Goal: Check status: Check status

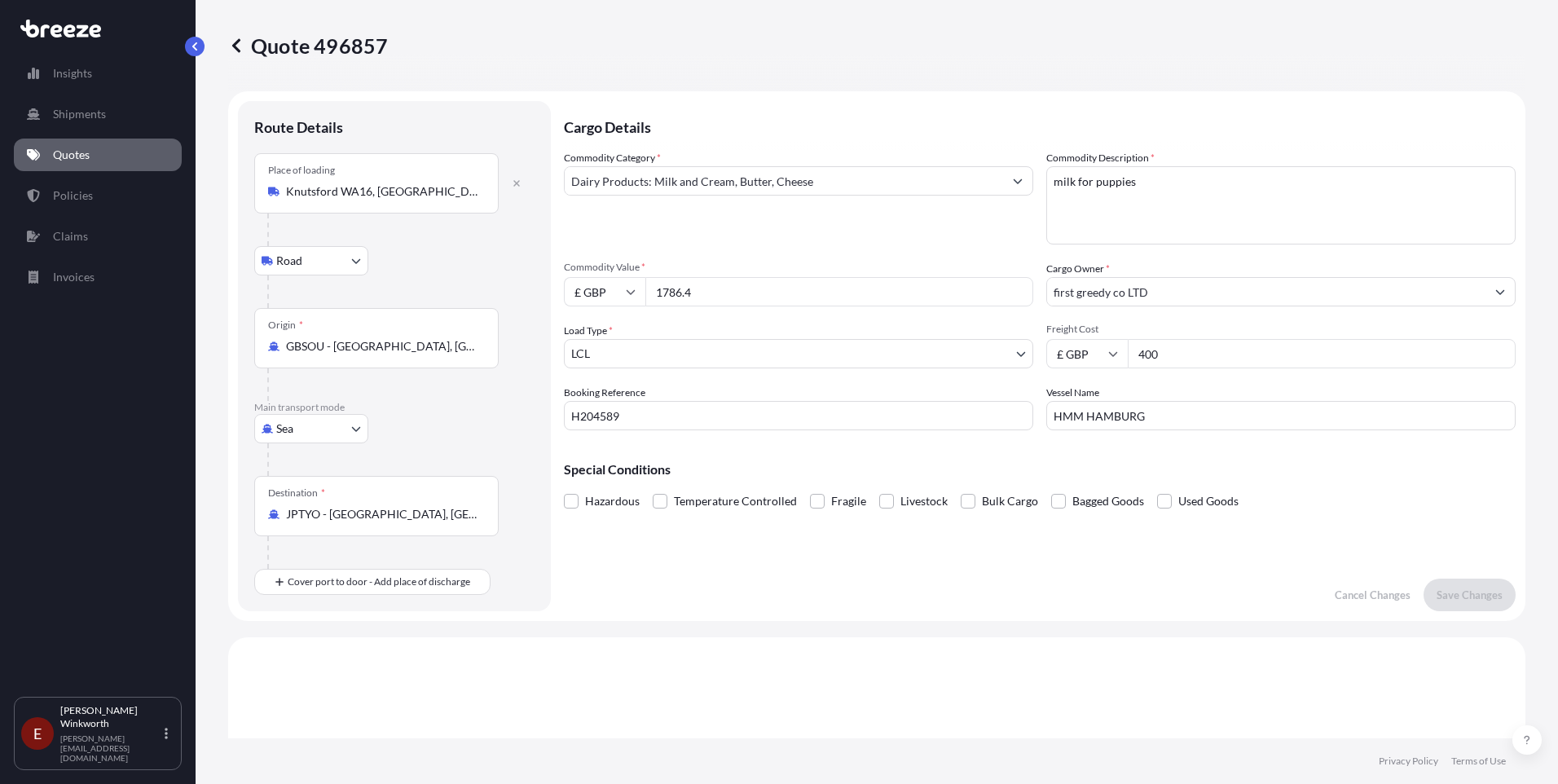
select select "Road"
select select "Sea"
select select "1"
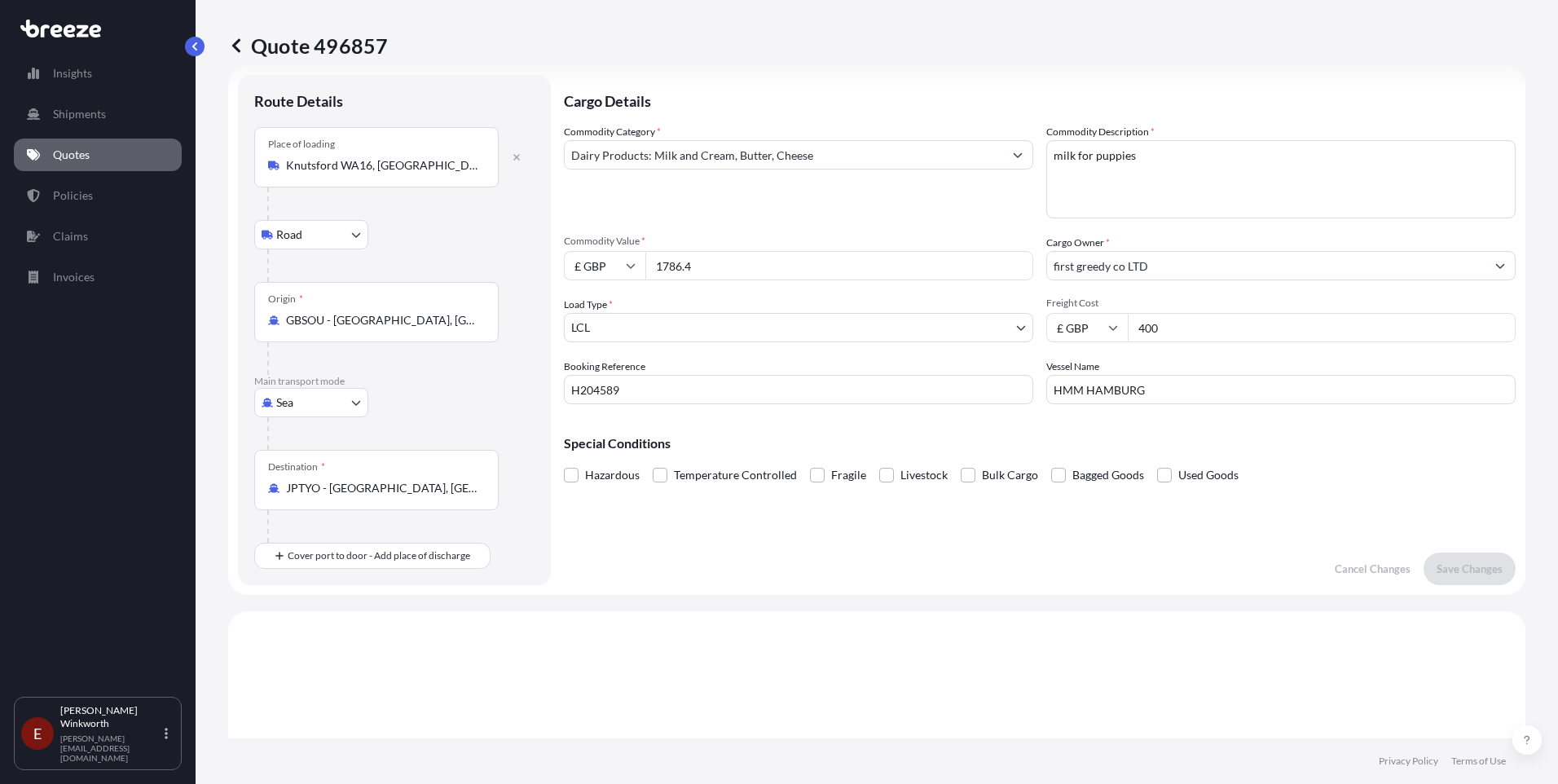
click at [1168, 325] on input "400" at bounding box center [1321, 328] width 388 height 29
type input "4"
type input "300.60"
click at [1465, 573] on p "Save Changes" at bounding box center [1470, 569] width 66 height 16
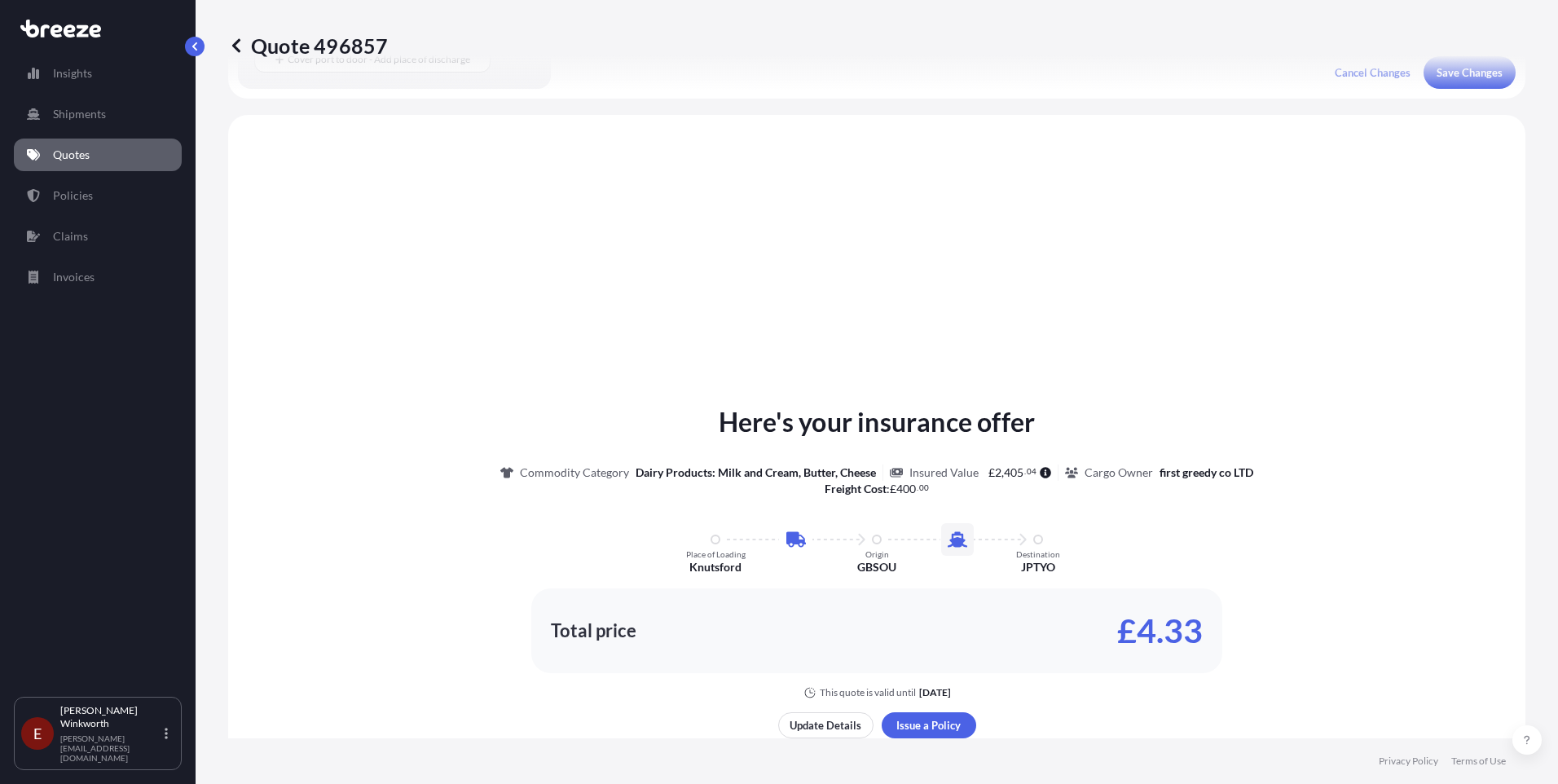
scroll to position [555, 0]
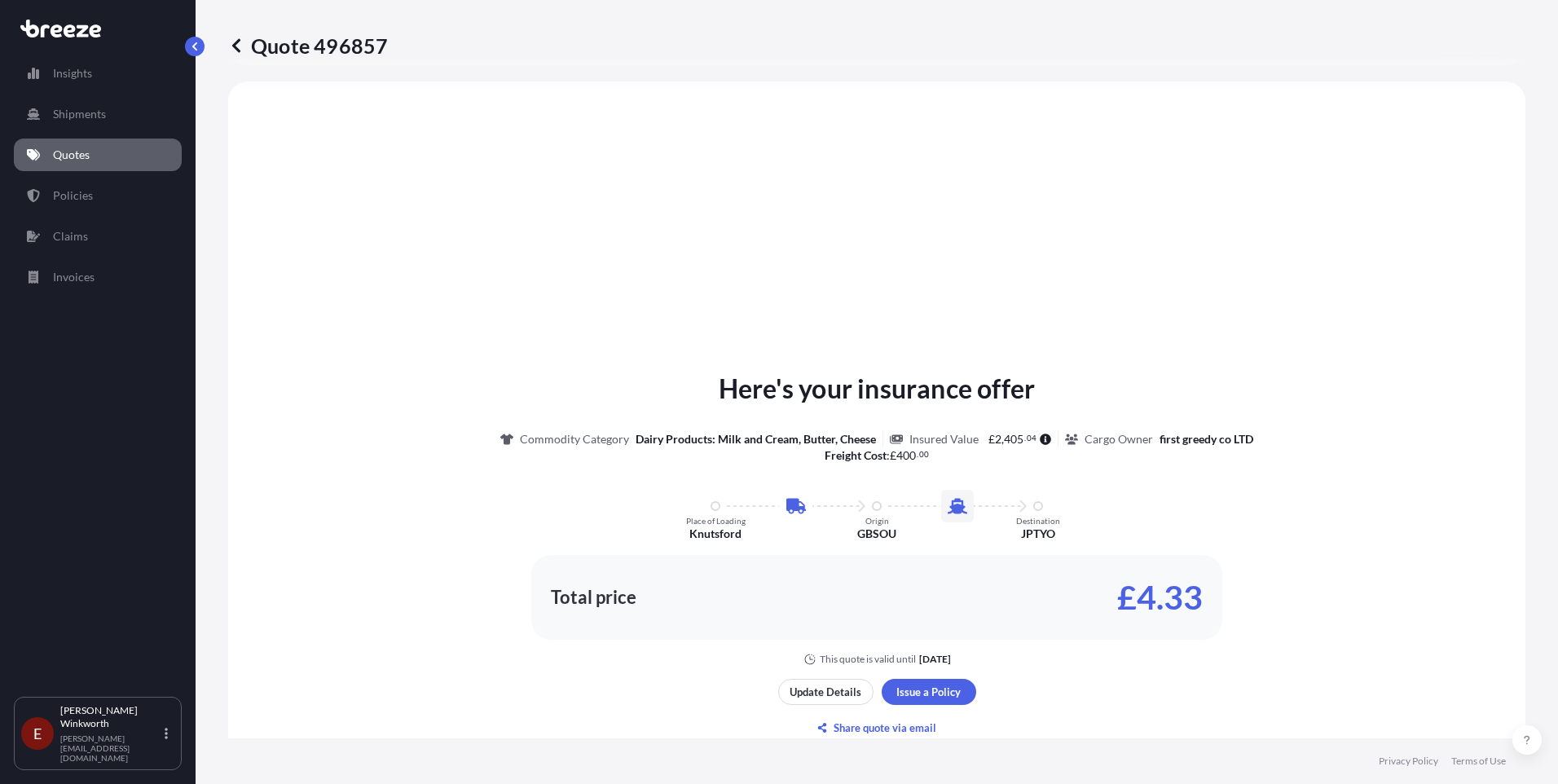
select select "Road"
select select "Sea"
select select "1"
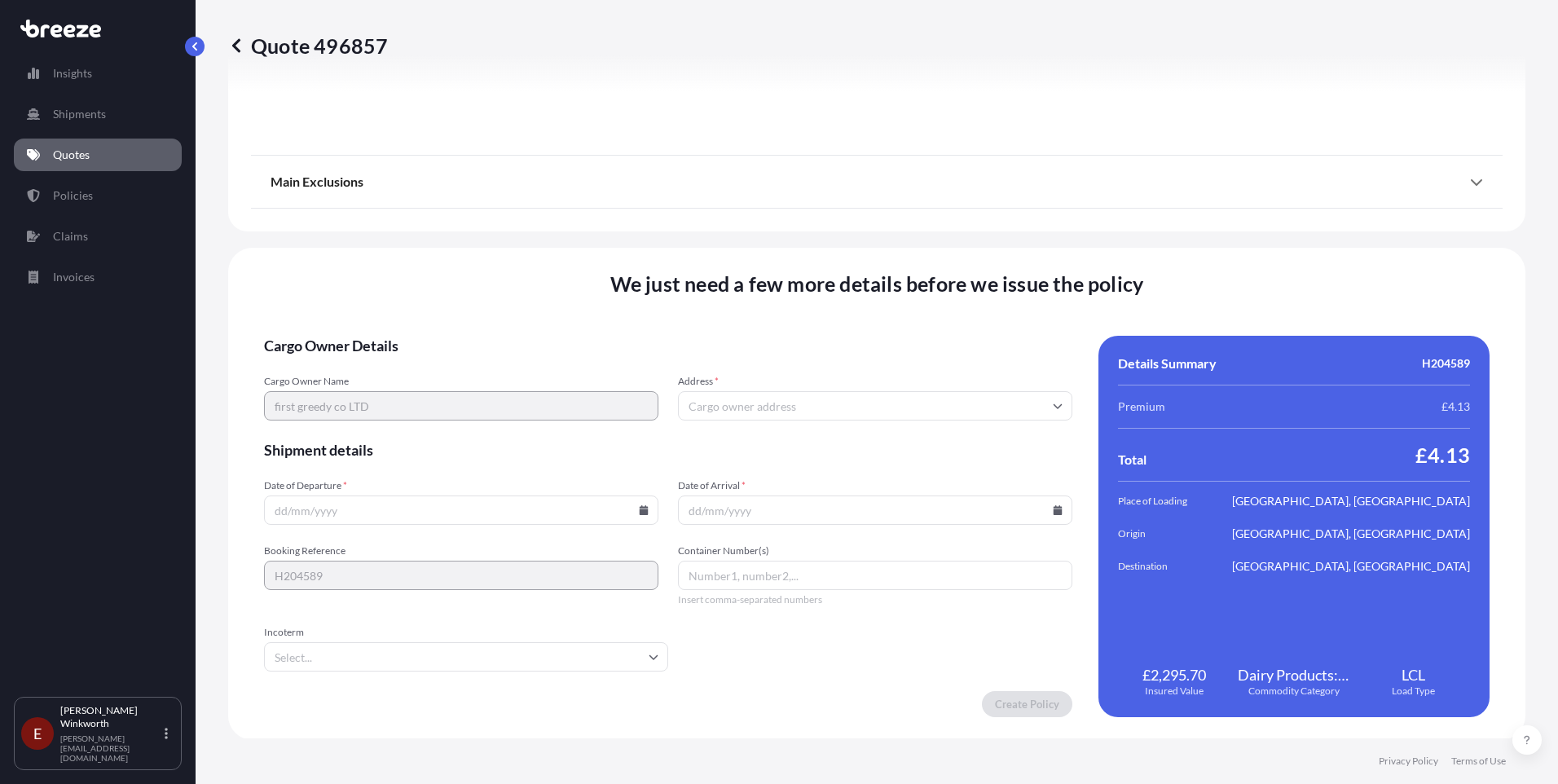
scroll to position [1932, 0]
click at [709, 402] on input "Address *" at bounding box center [875, 404] width 394 height 29
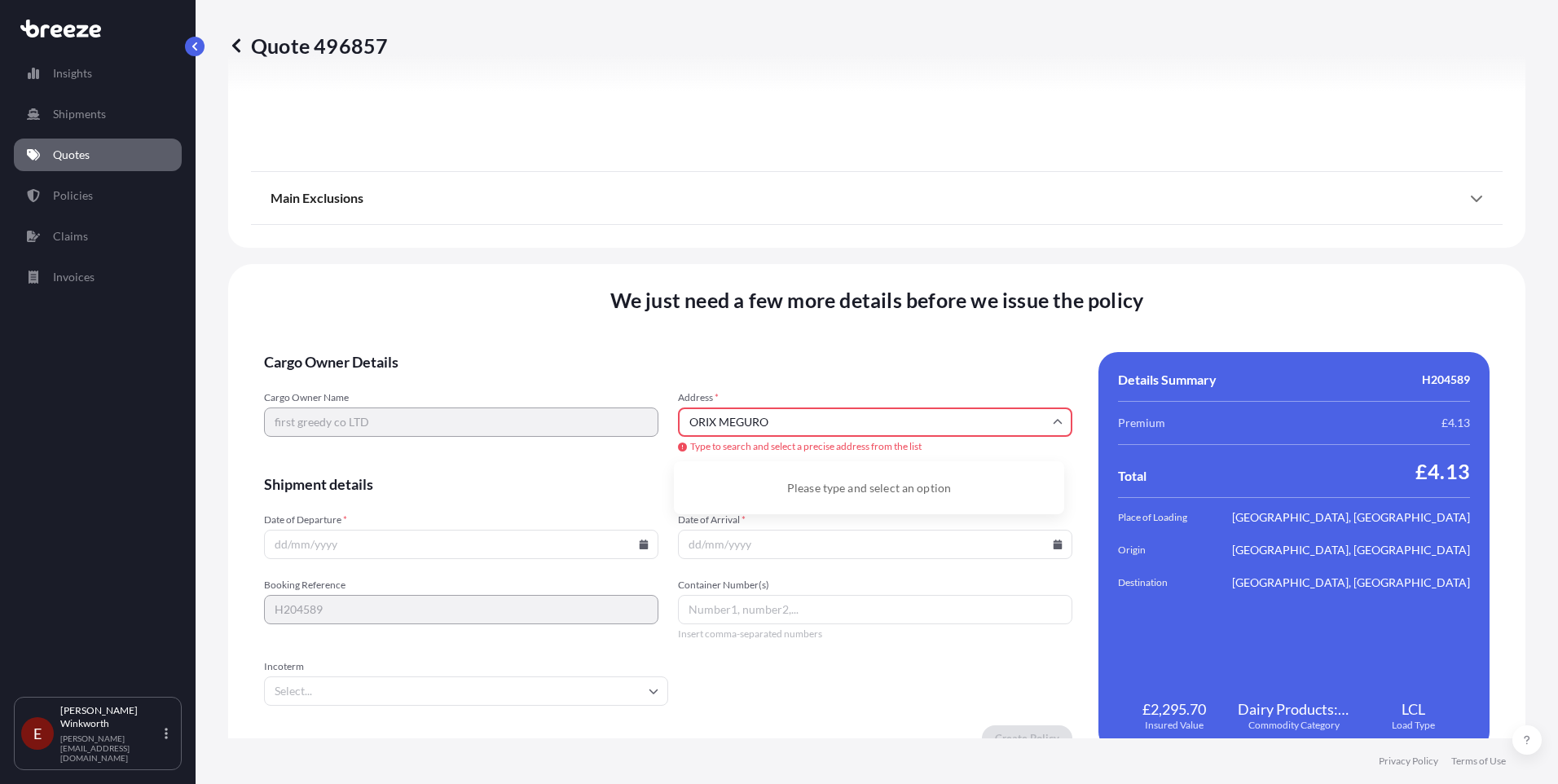
click at [780, 418] on input "ORIX MEGURO" at bounding box center [875, 422] width 394 height 29
type input "O"
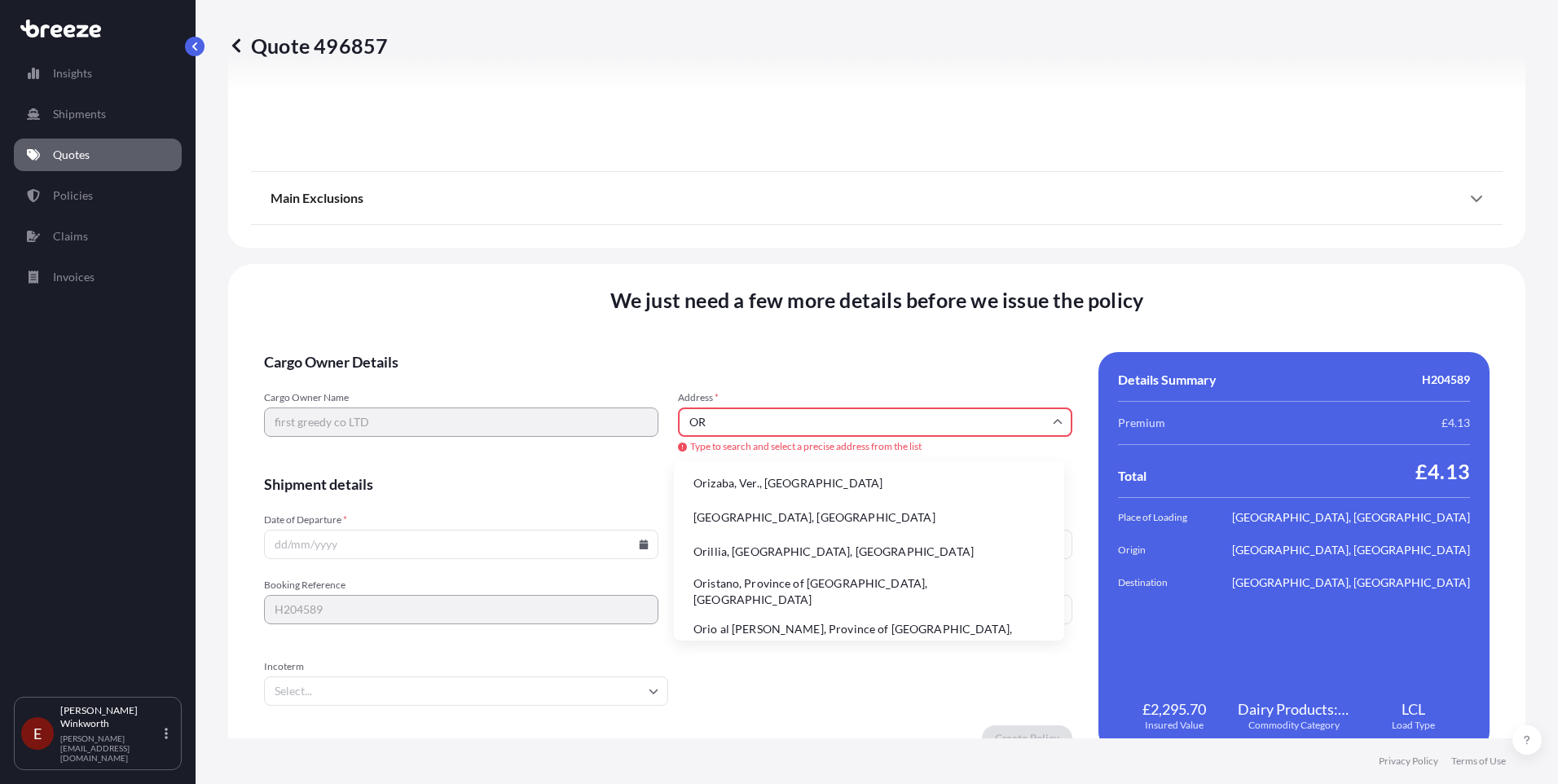
type input "O"
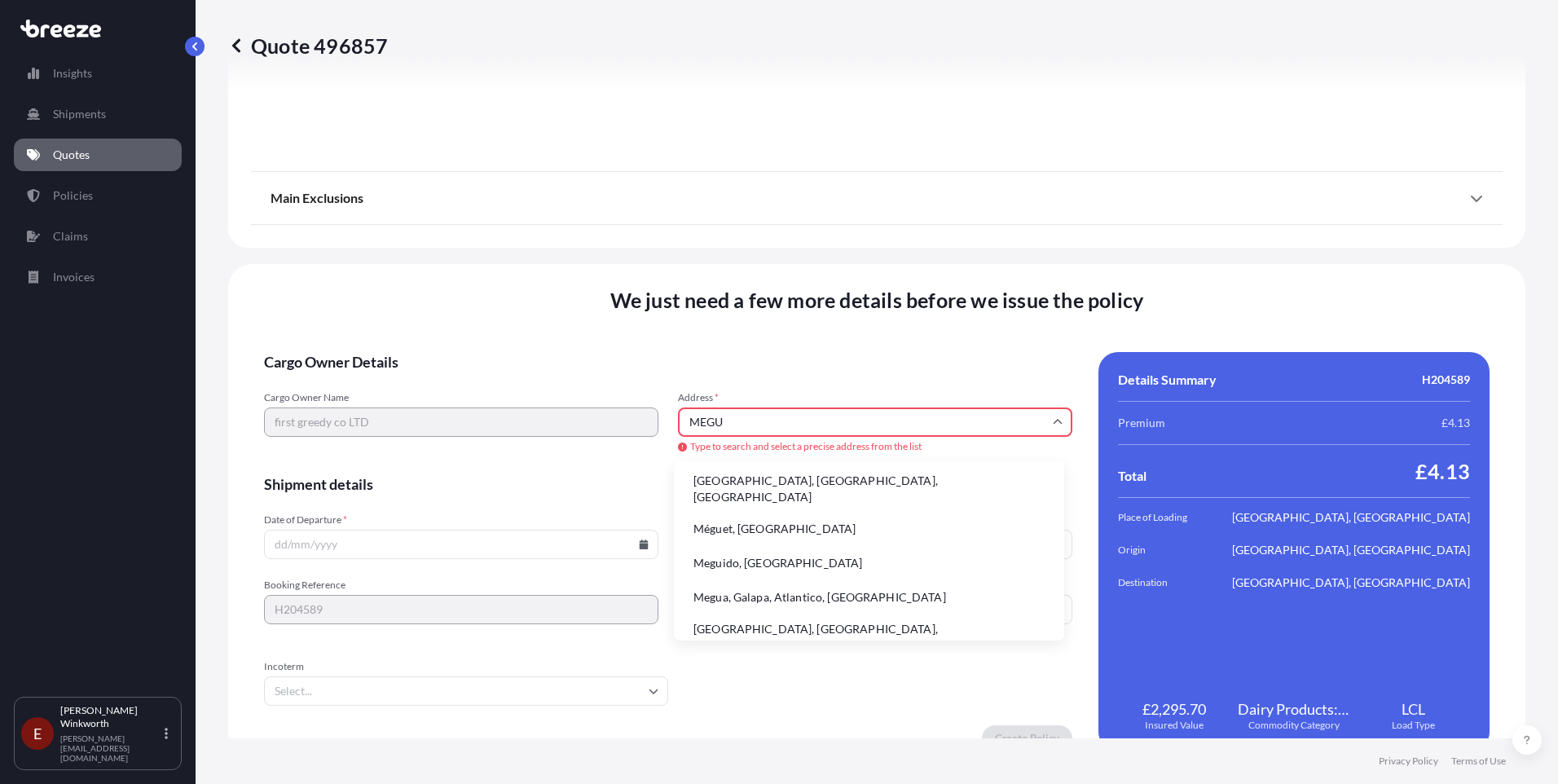
click at [784, 484] on li "[GEOGRAPHIC_DATA], [GEOGRAPHIC_DATA], [GEOGRAPHIC_DATA]" at bounding box center [870, 488] width 378 height 43
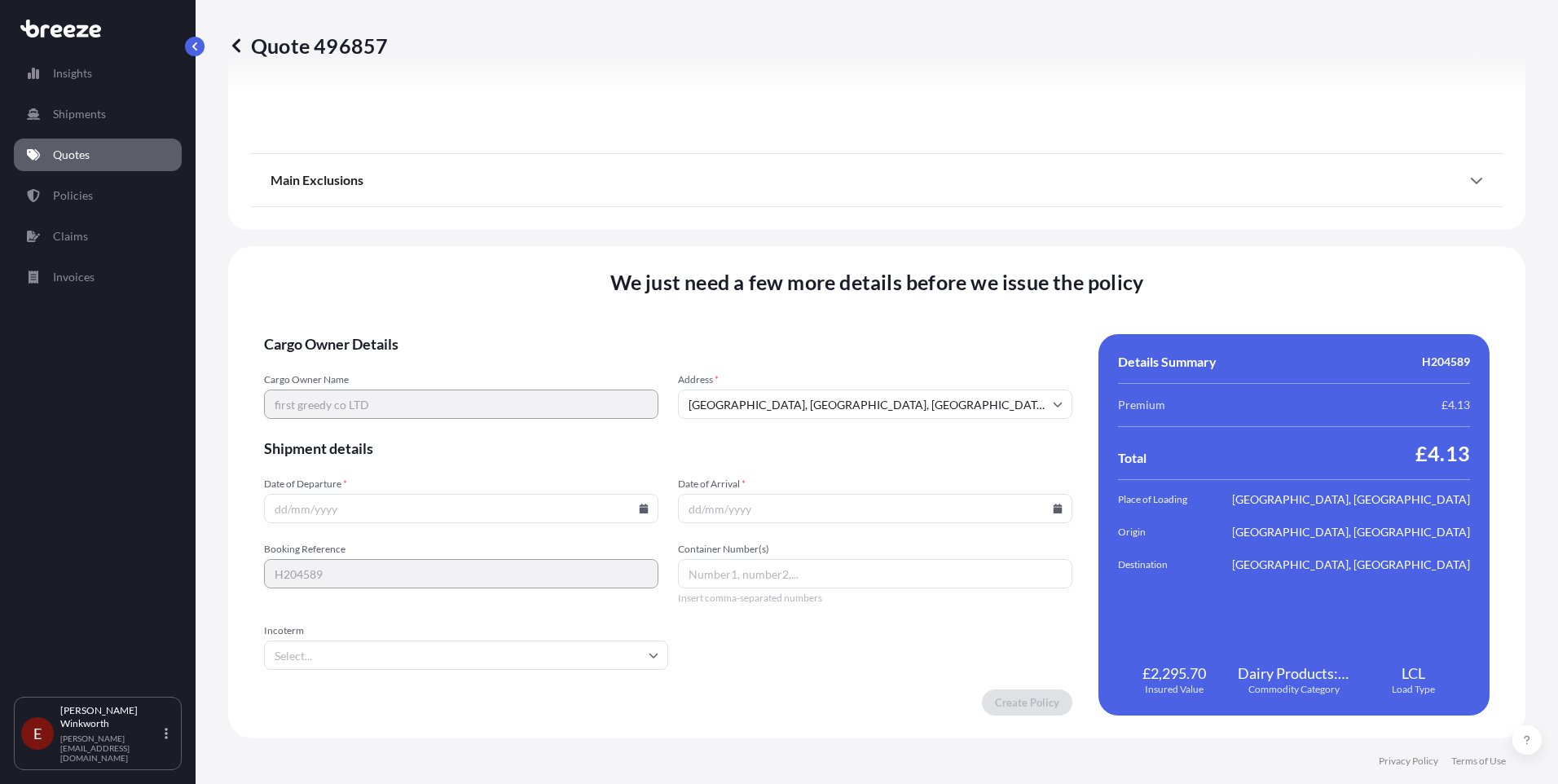
type input "[GEOGRAPHIC_DATA], [GEOGRAPHIC_DATA], [GEOGRAPHIC_DATA]"
click at [642, 510] on icon at bounding box center [645, 508] width 9 height 10
click at [386, 397] on button "19" at bounding box center [383, 394] width 26 height 26
type input "[DATE]"
click at [1054, 510] on icon at bounding box center [1059, 508] width 9 height 10
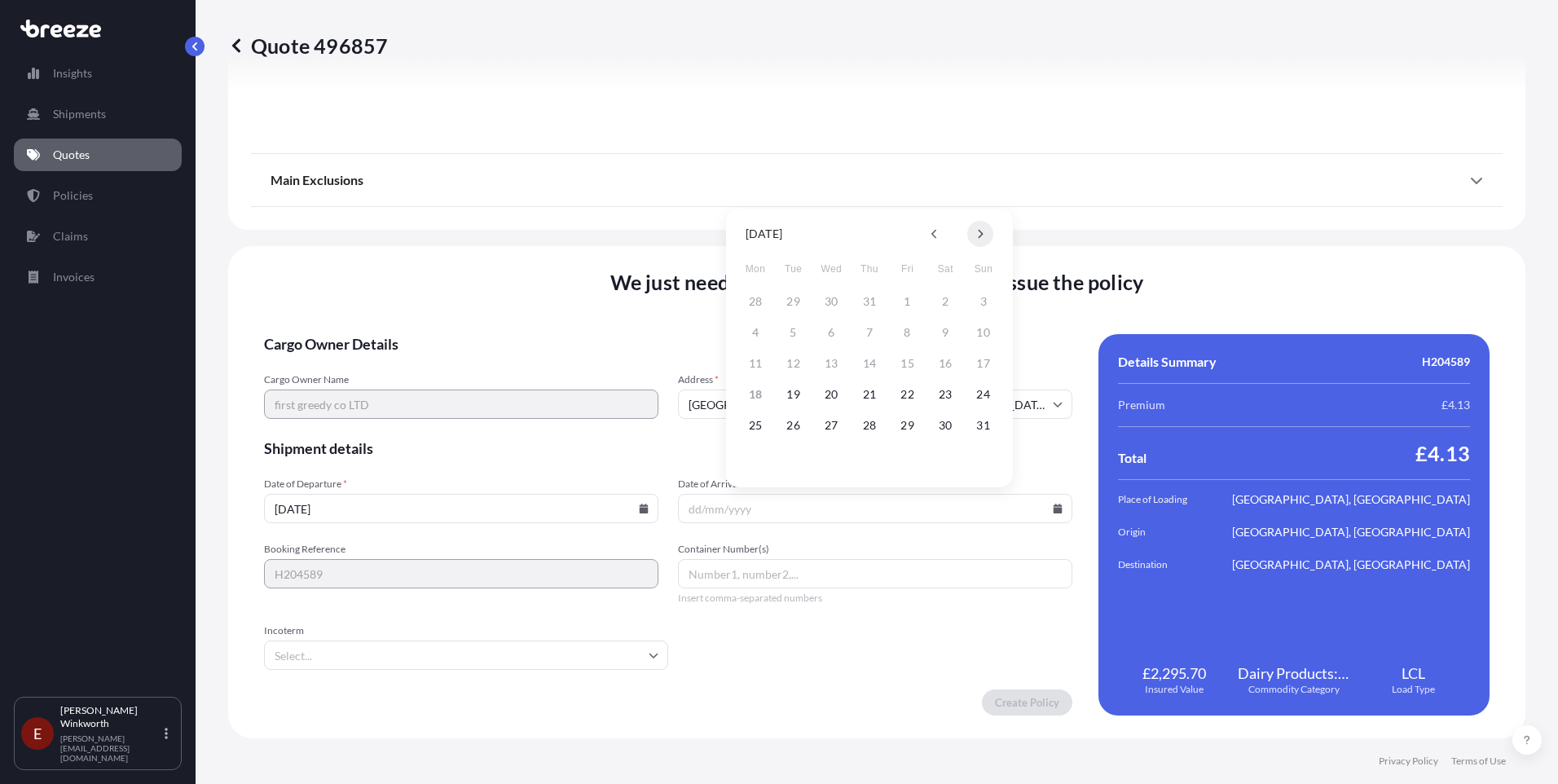
click at [977, 239] on button at bounding box center [981, 233] width 26 height 26
click at [833, 304] on button "1" at bounding box center [831, 301] width 26 height 26
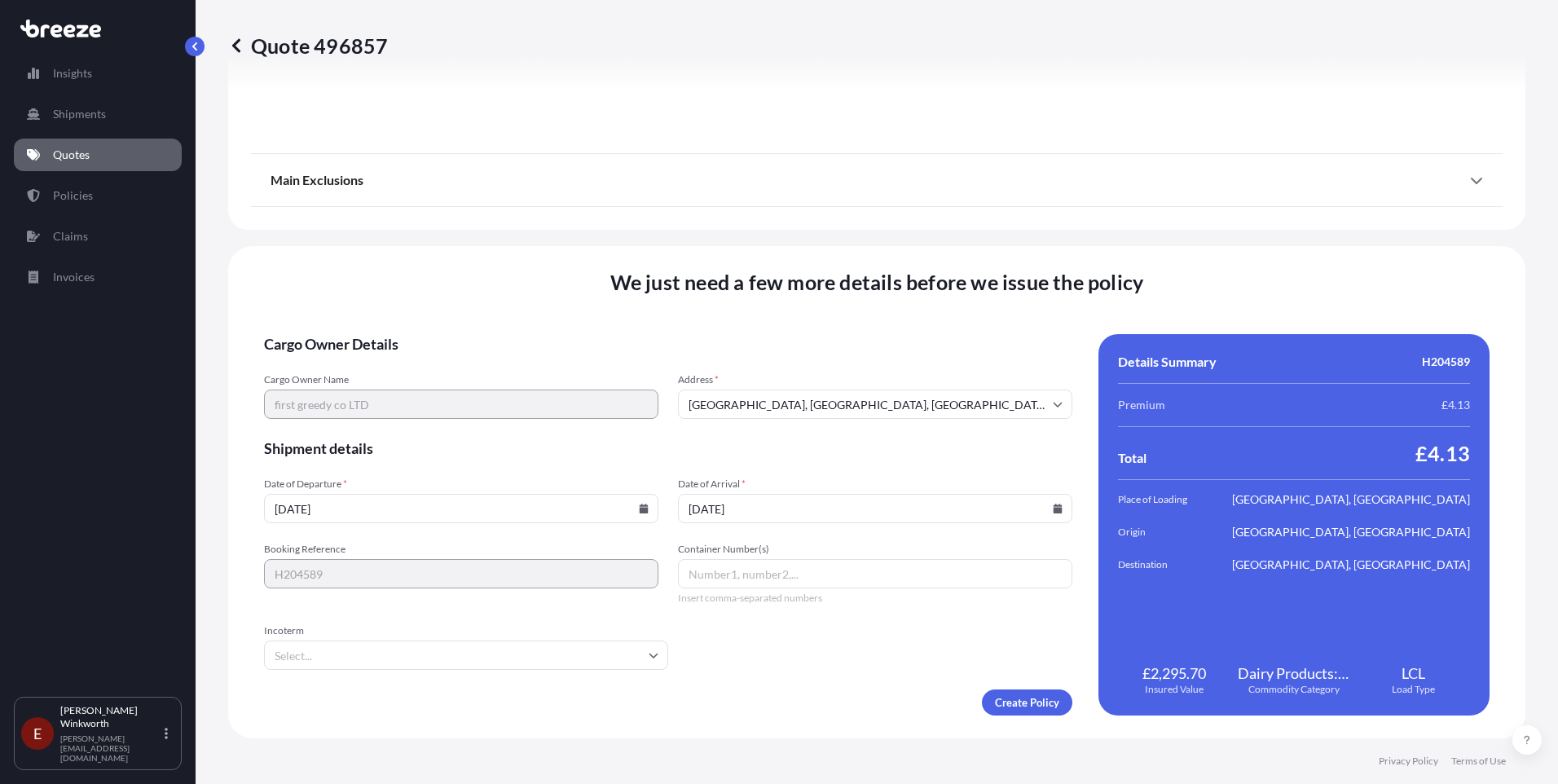
type input "[DATE]"
click at [651, 656] on icon at bounding box center [654, 655] width 9 height 5
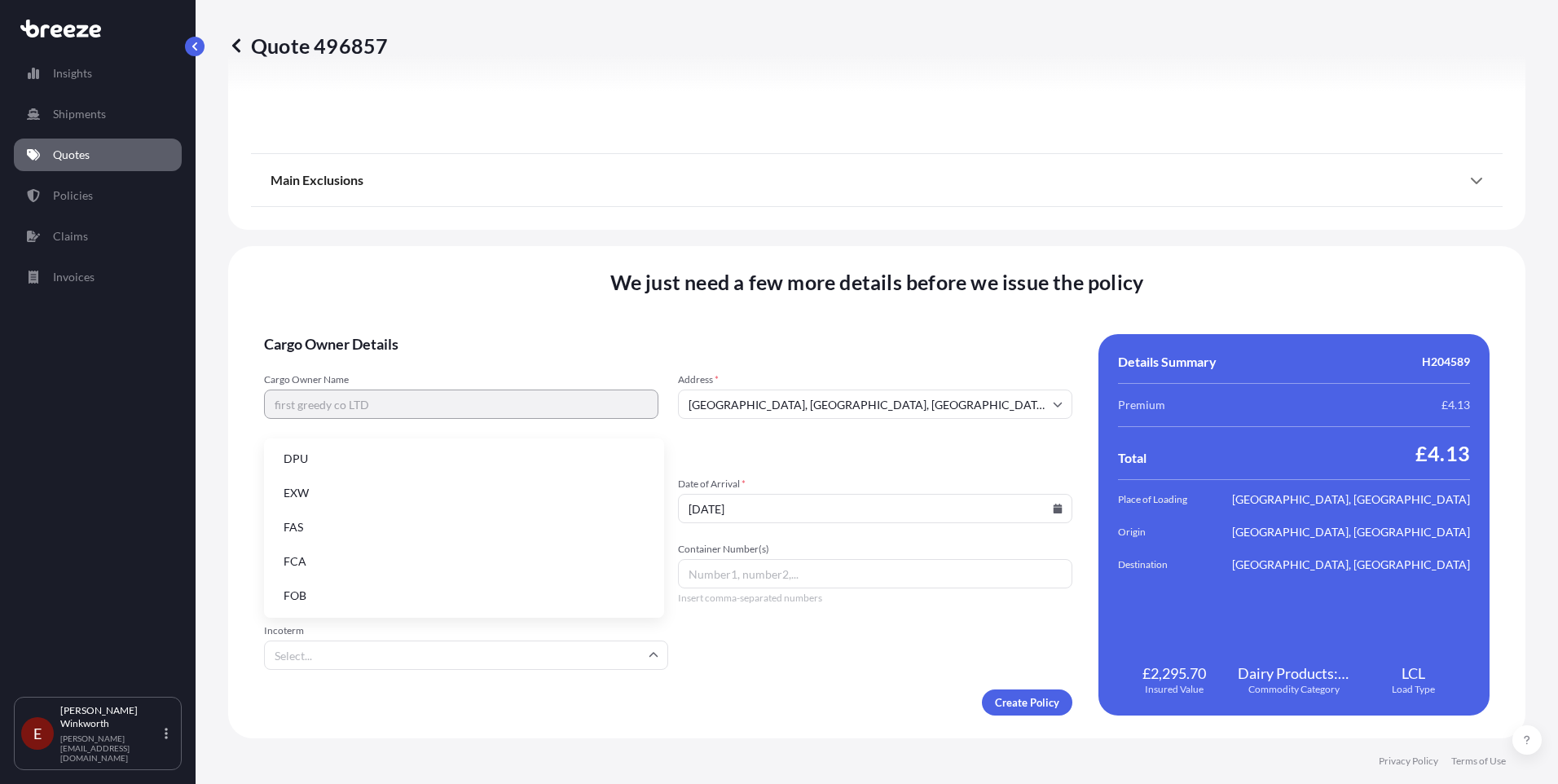
click at [301, 496] on li "EXW" at bounding box center [464, 493] width 387 height 31
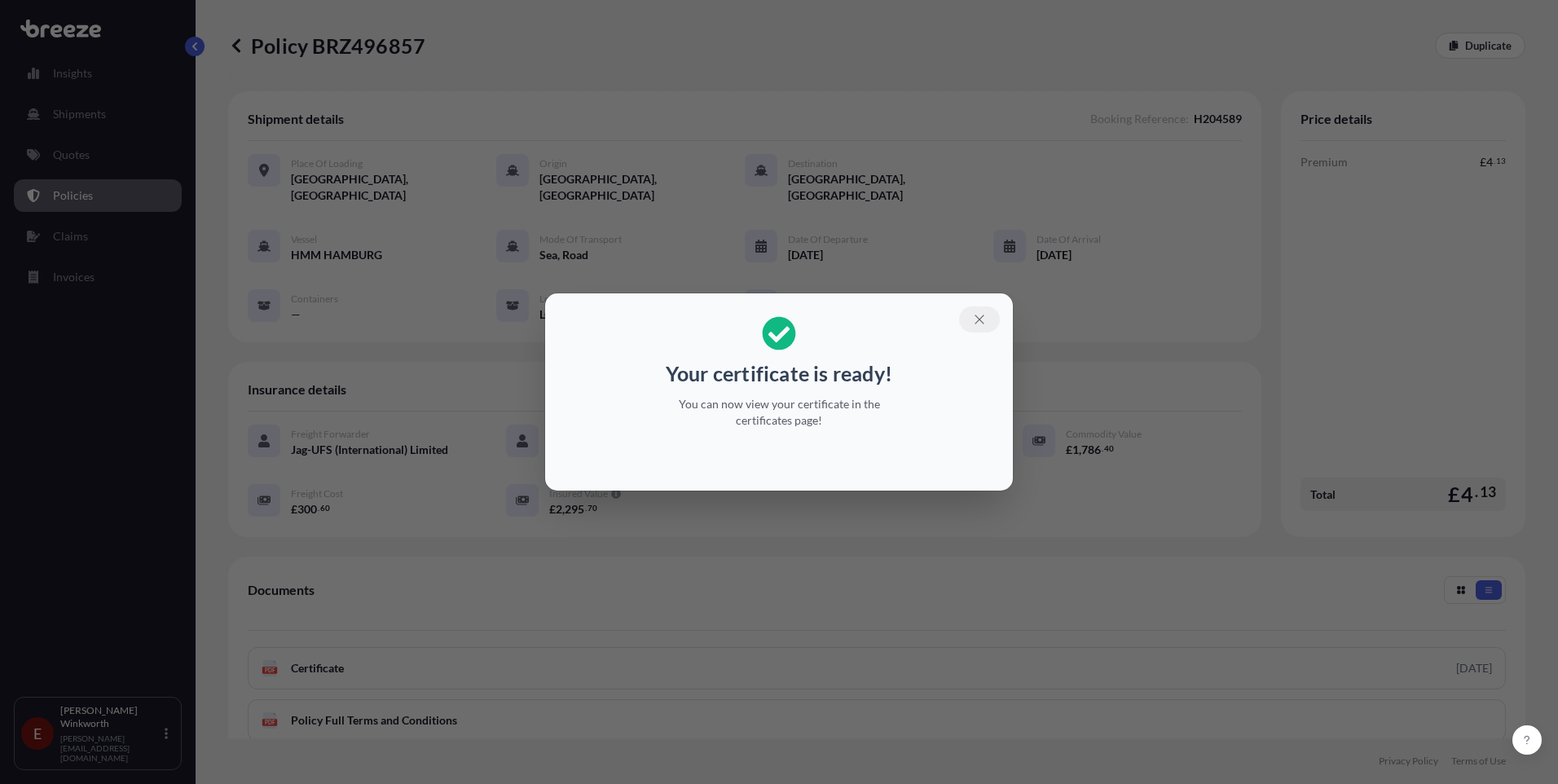
click at [978, 324] on icon "button" at bounding box center [980, 319] width 15 height 15
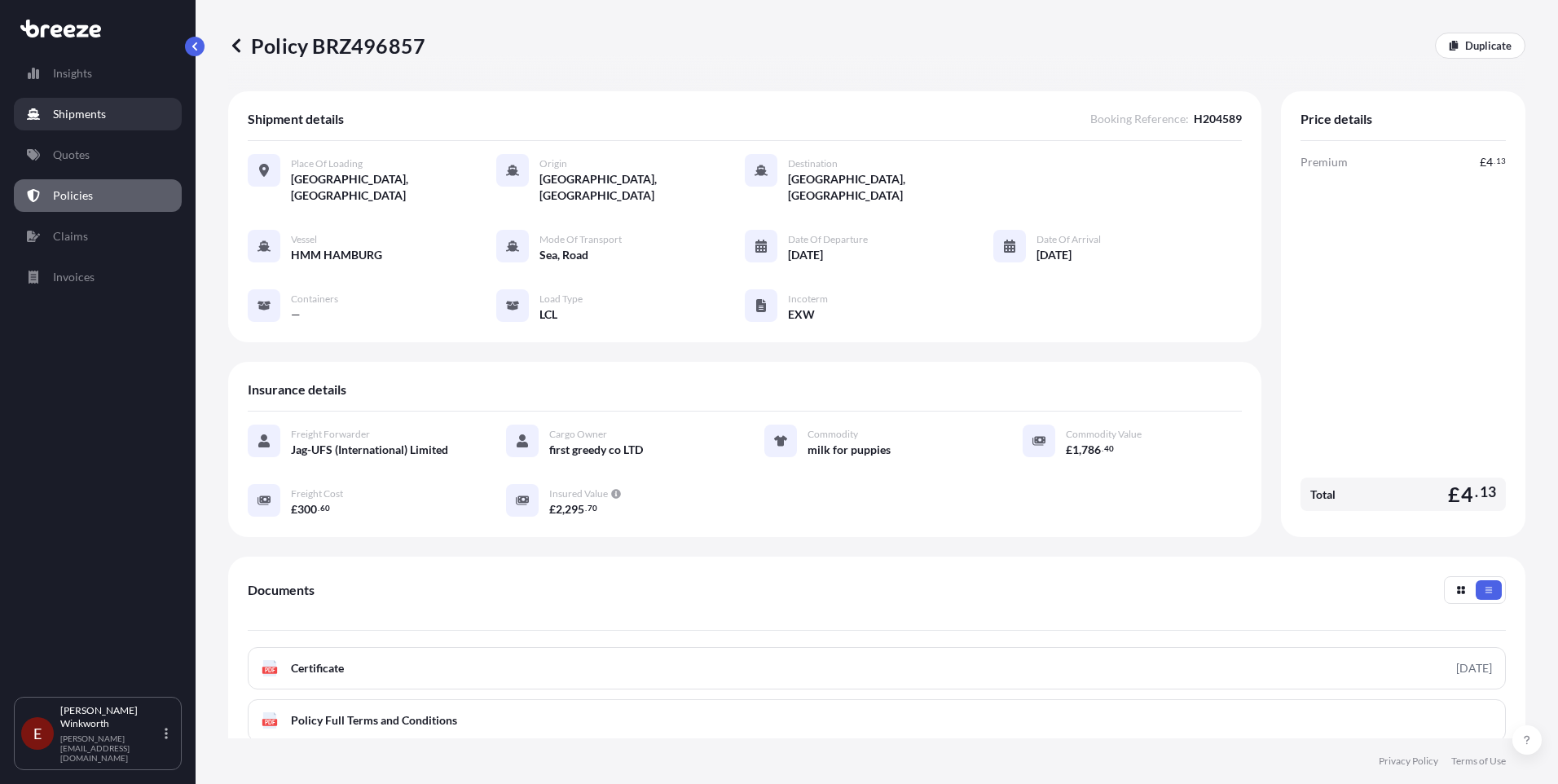
click at [75, 115] on p "Shipments" at bounding box center [79, 114] width 53 height 16
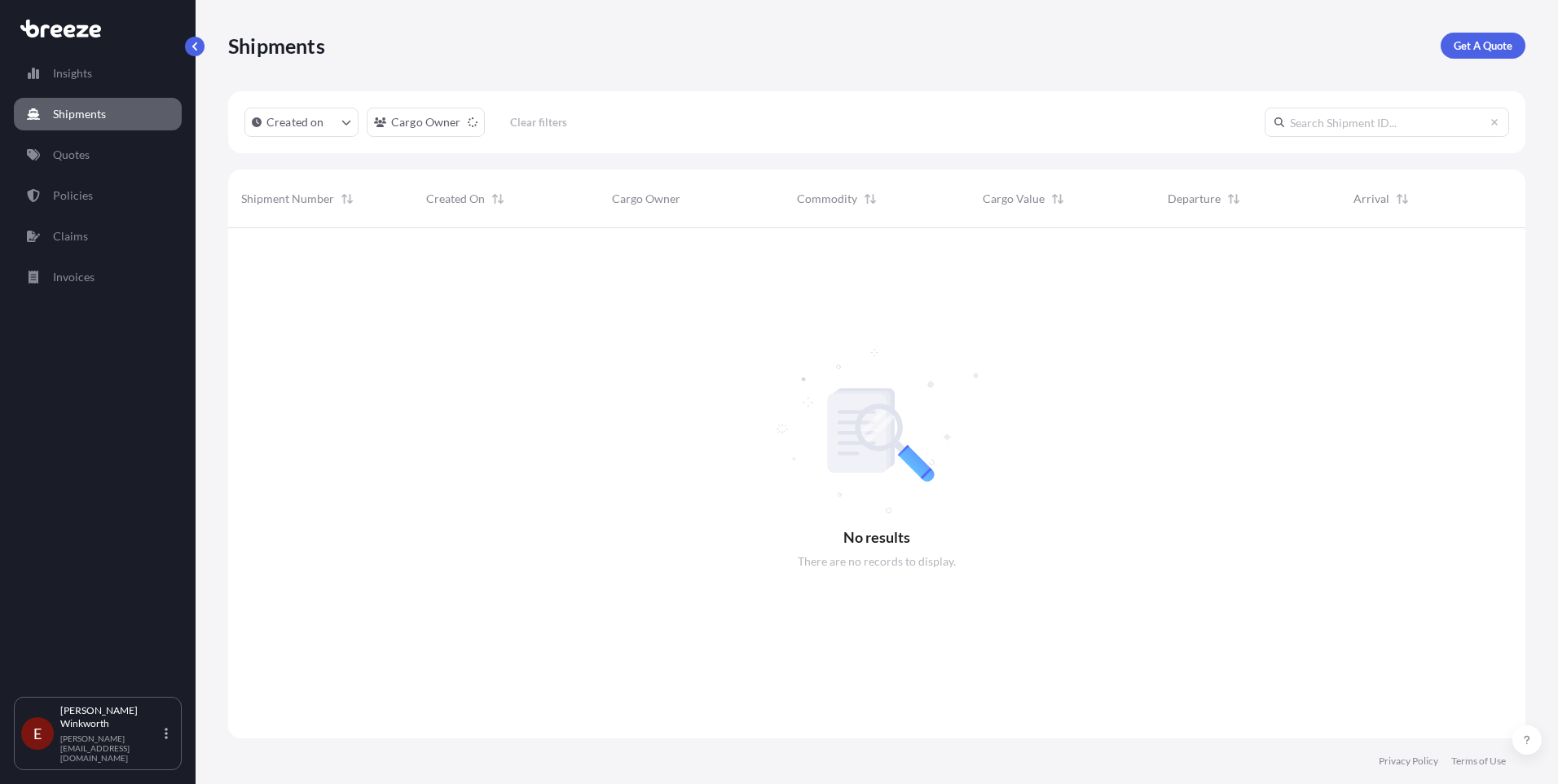
scroll to position [556, 1286]
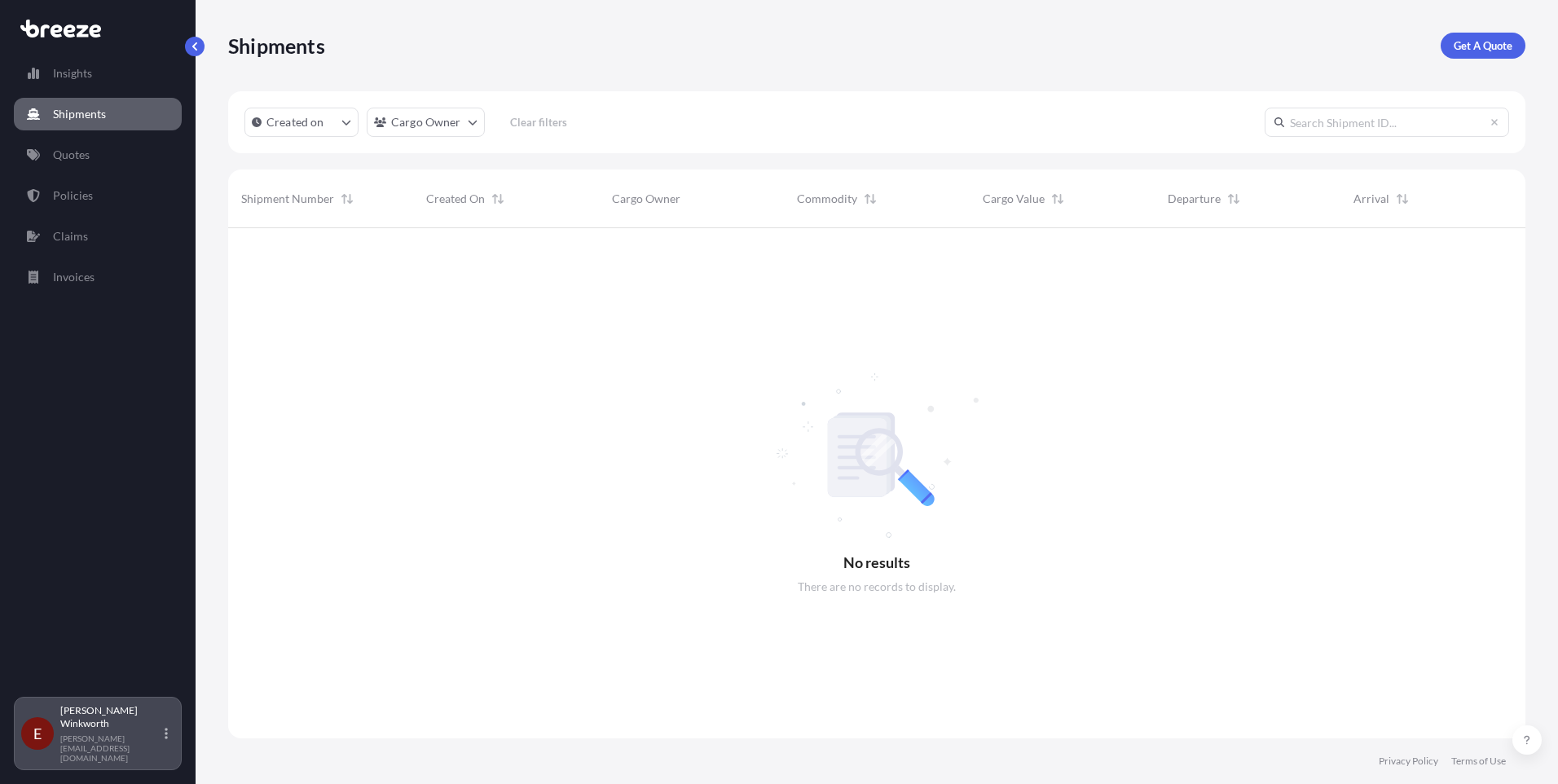
click at [99, 745] on p "[PERSON_NAME][EMAIL_ADDRESS][DOMAIN_NAME]" at bounding box center [110, 748] width 101 height 29
click at [520, 643] on div at bounding box center [876, 483] width 1297 height 510
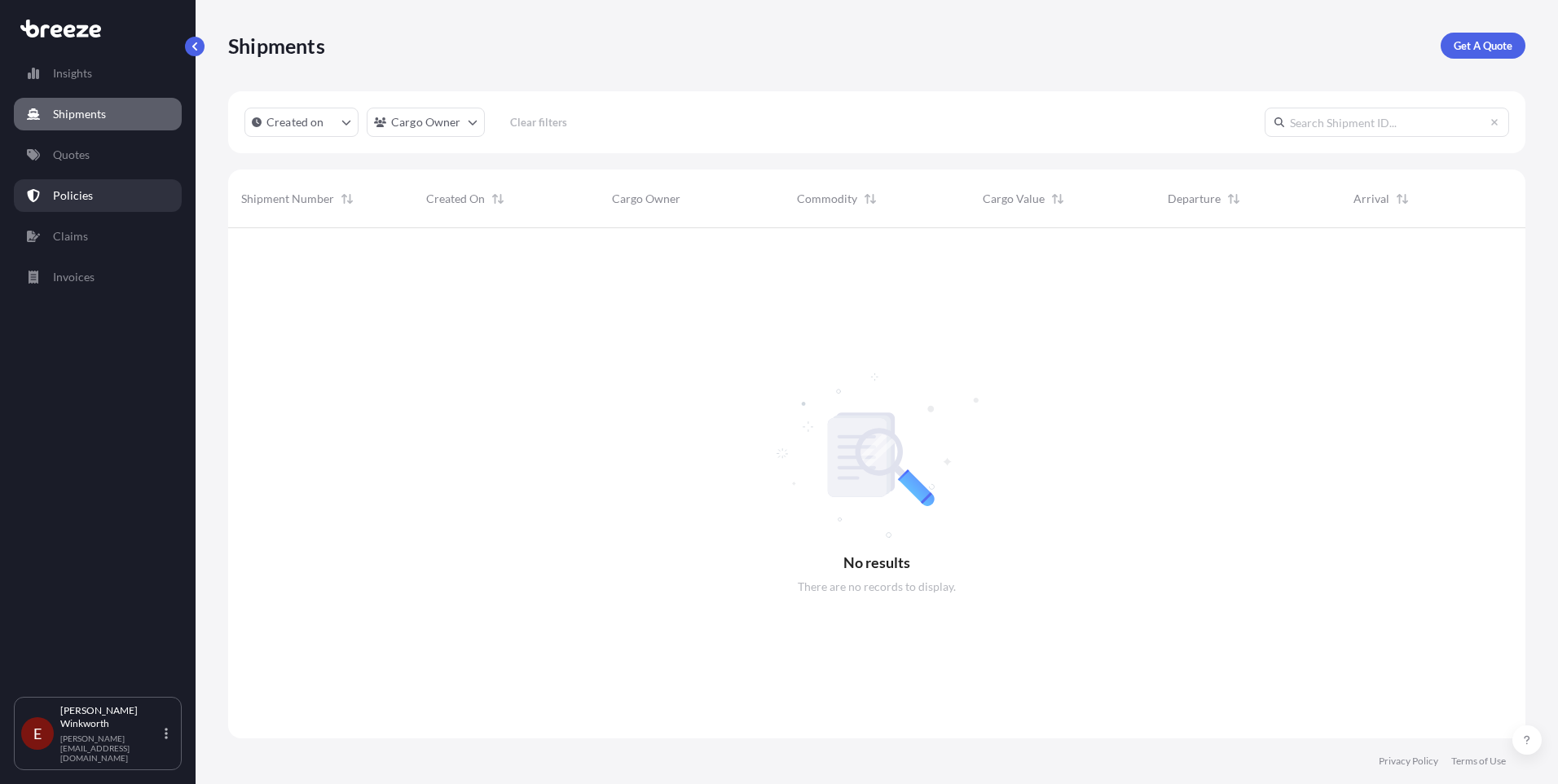
click at [74, 195] on p "Policies" at bounding box center [73, 195] width 40 height 16
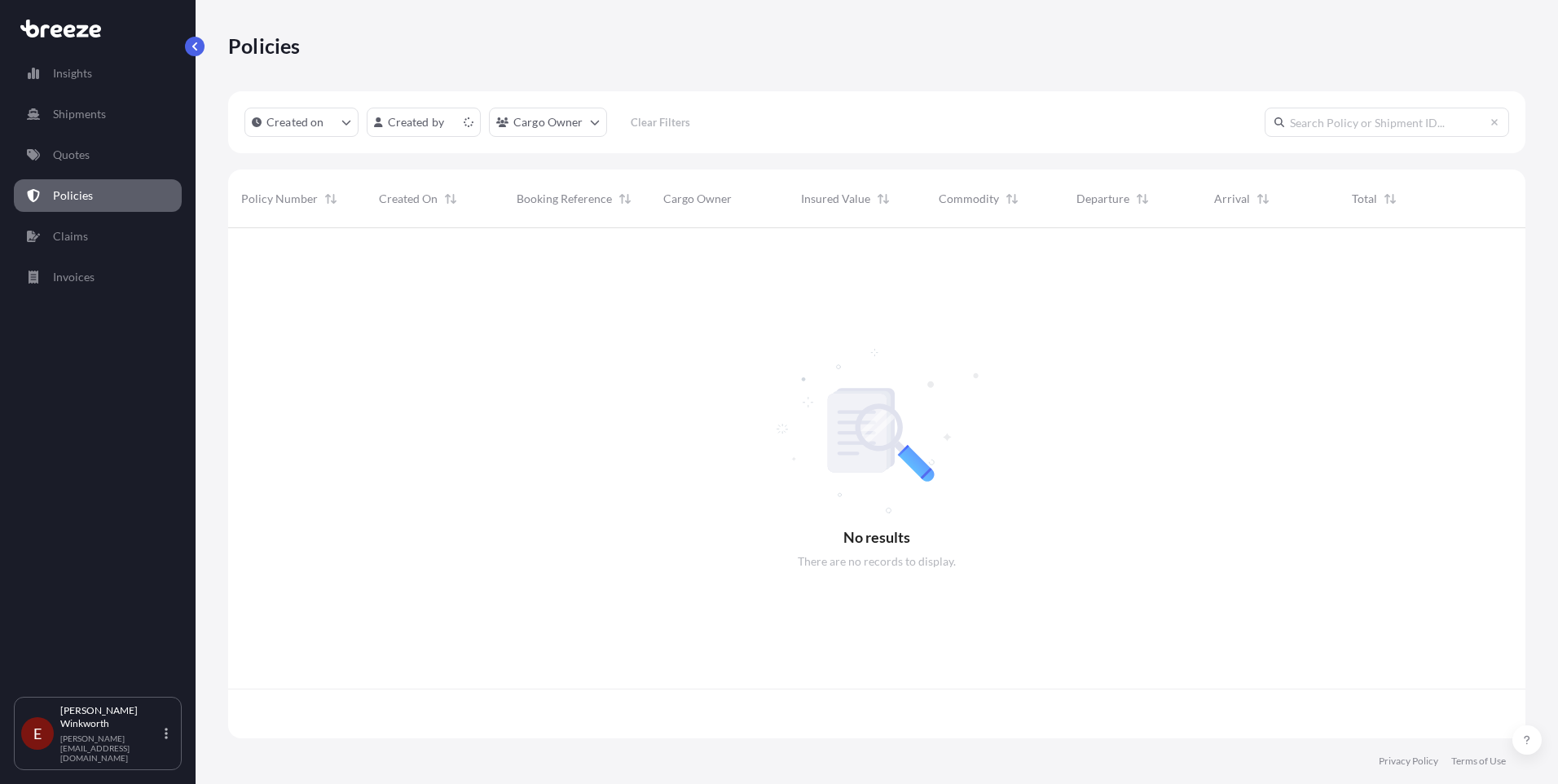
scroll to position [506, 1286]
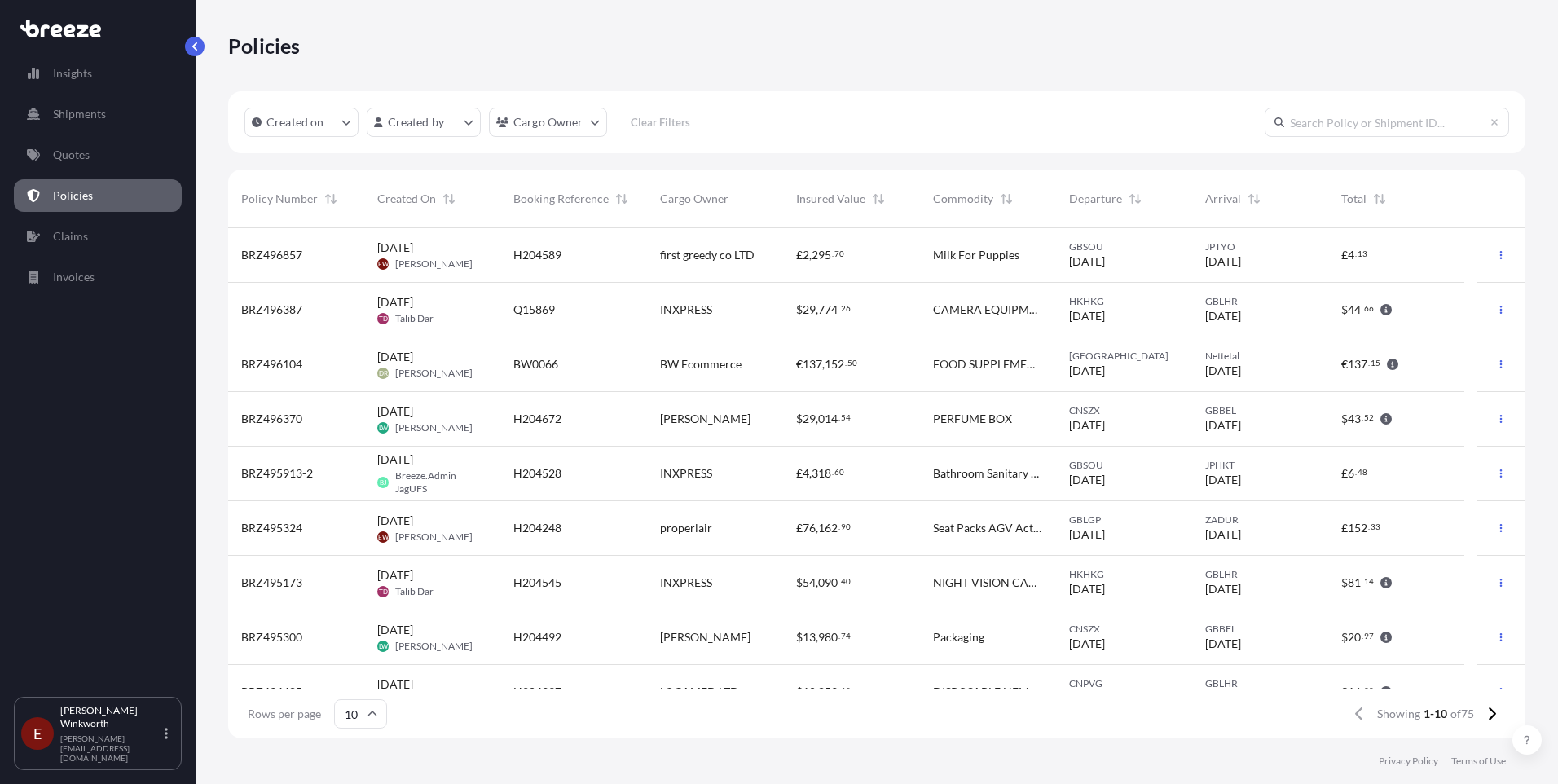
click at [269, 250] on span "BRZ496857" at bounding box center [271, 255] width 61 height 16
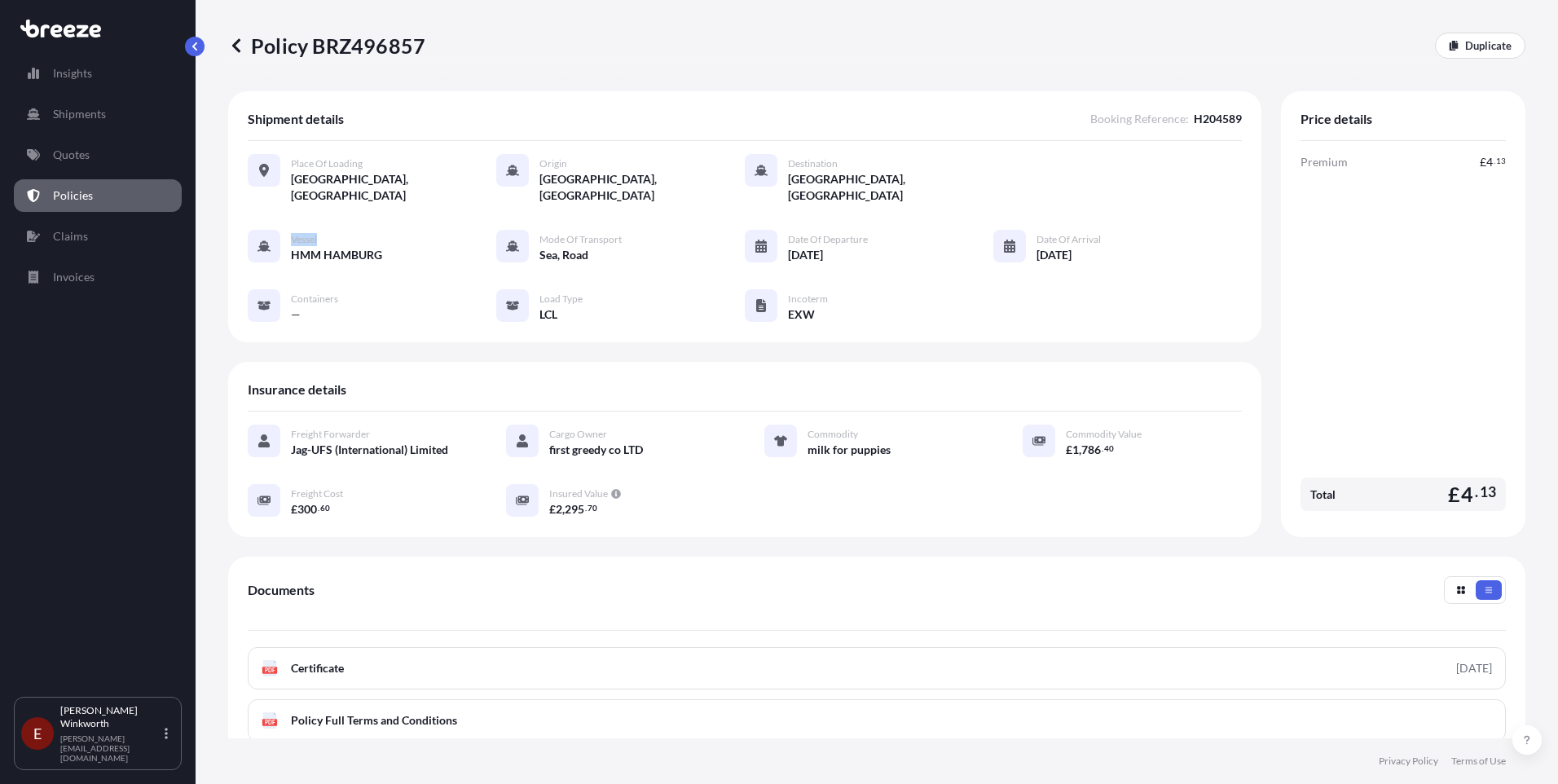
click at [269, 250] on div "Vessel HMM HAMBURG Mode of Transport Sea, Road Date of Departure [DATE] Date of…" at bounding box center [744, 276] width 994 height 93
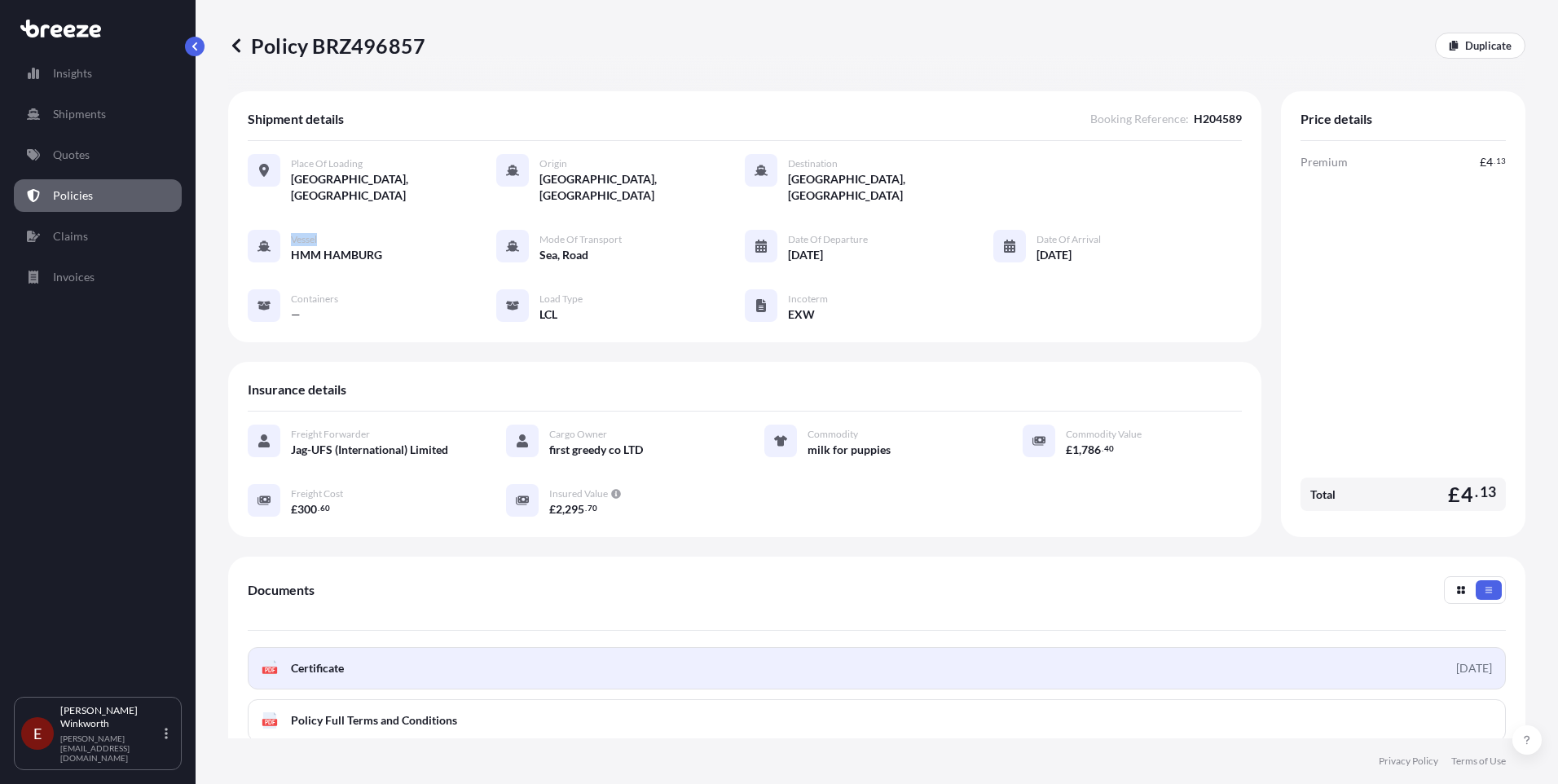
click at [311, 660] on span "Certificate" at bounding box center [317, 668] width 53 height 16
